Goal: Find specific page/section: Find specific page/section

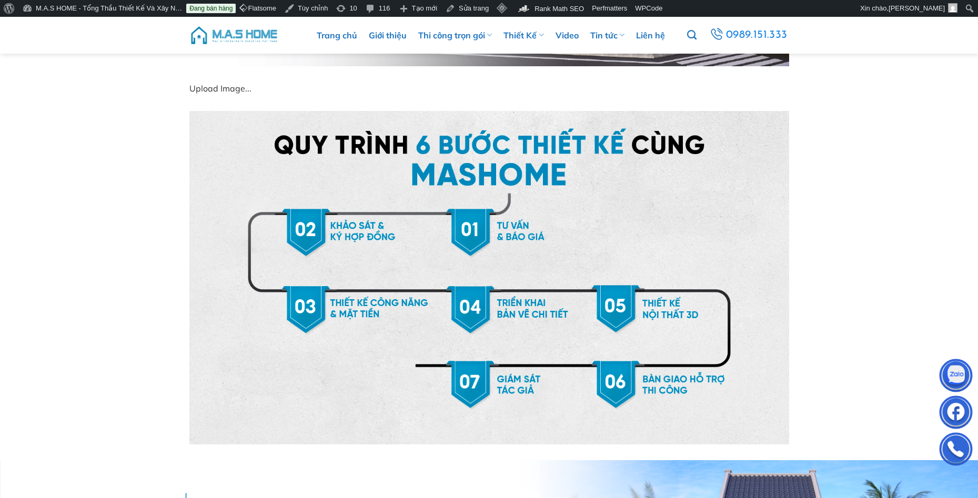
scroll to position [316, 0]
click at [439, 300] on img at bounding box center [489, 278] width 600 height 334
click at [488, 288] on img at bounding box center [489, 278] width 600 height 334
click at [489, 288] on img at bounding box center [489, 278] width 600 height 334
click at [492, 287] on img at bounding box center [489, 278] width 600 height 334
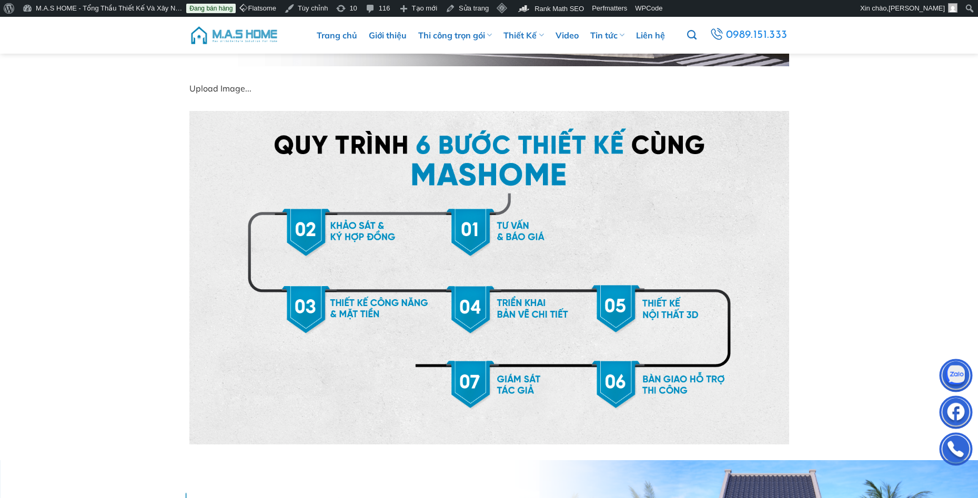
click at [587, 241] on img at bounding box center [489, 278] width 600 height 334
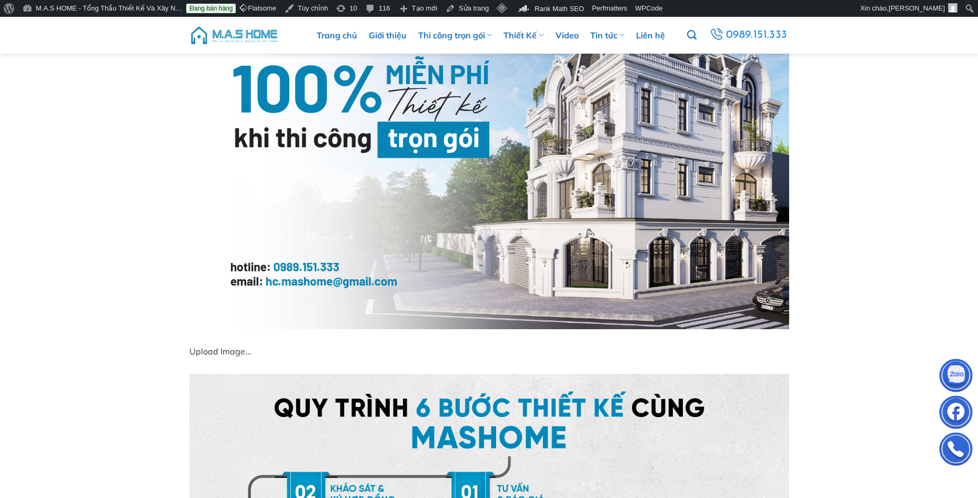
scroll to position [368, 0]
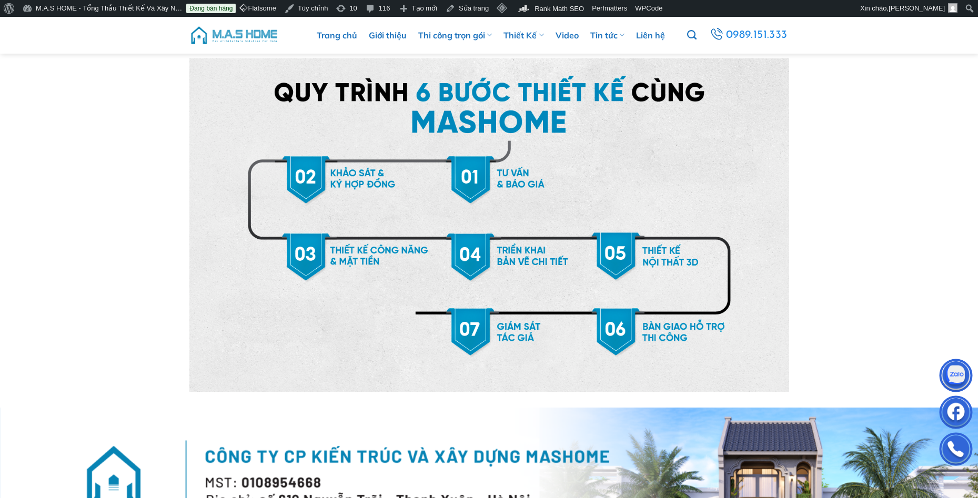
click at [415, 278] on img at bounding box center [489, 225] width 600 height 334
drag, startPoint x: 418, startPoint y: 276, endPoint x: 505, endPoint y: 279, distance: 86.9
click at [419, 276] on img at bounding box center [489, 225] width 600 height 334
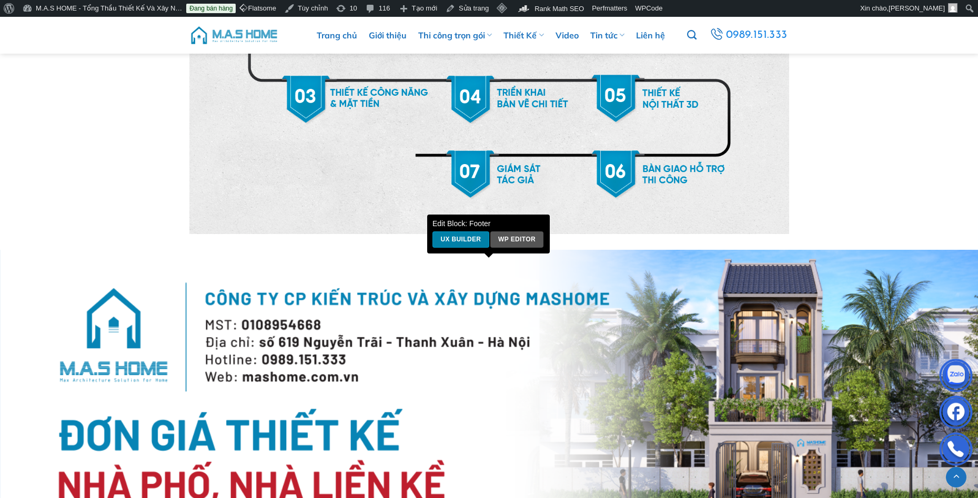
click at [474, 237] on link "UX Builder" at bounding box center [461, 240] width 57 height 16
